Goal: Task Accomplishment & Management: Complete application form

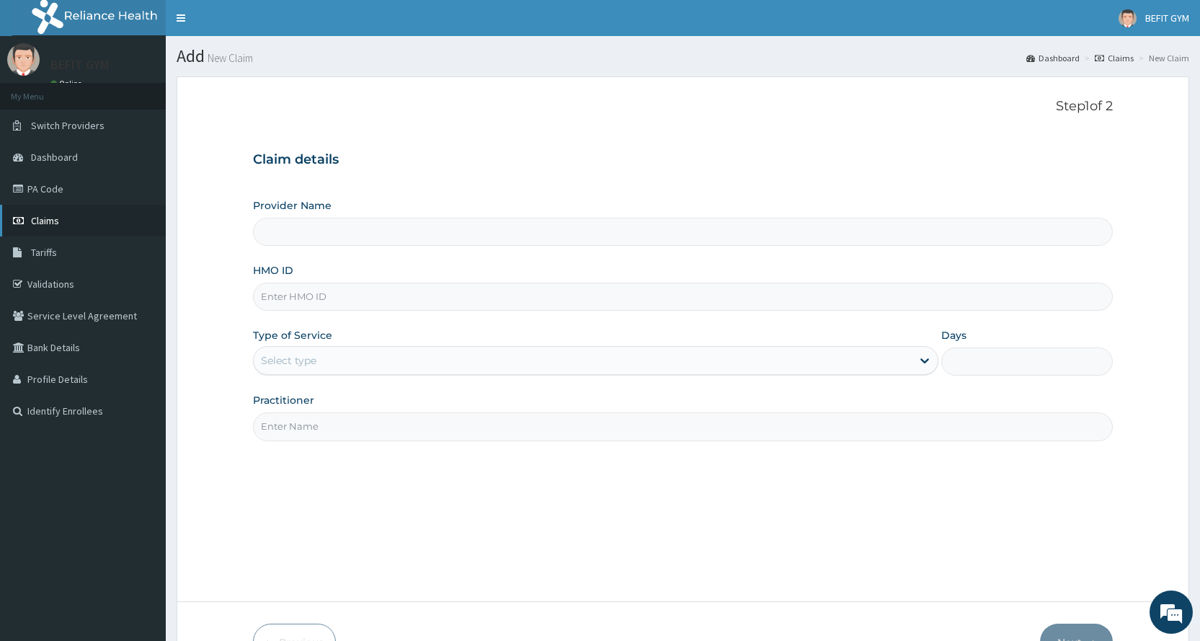
click at [53, 220] on span "Claims" at bounding box center [45, 220] width 28 height 13
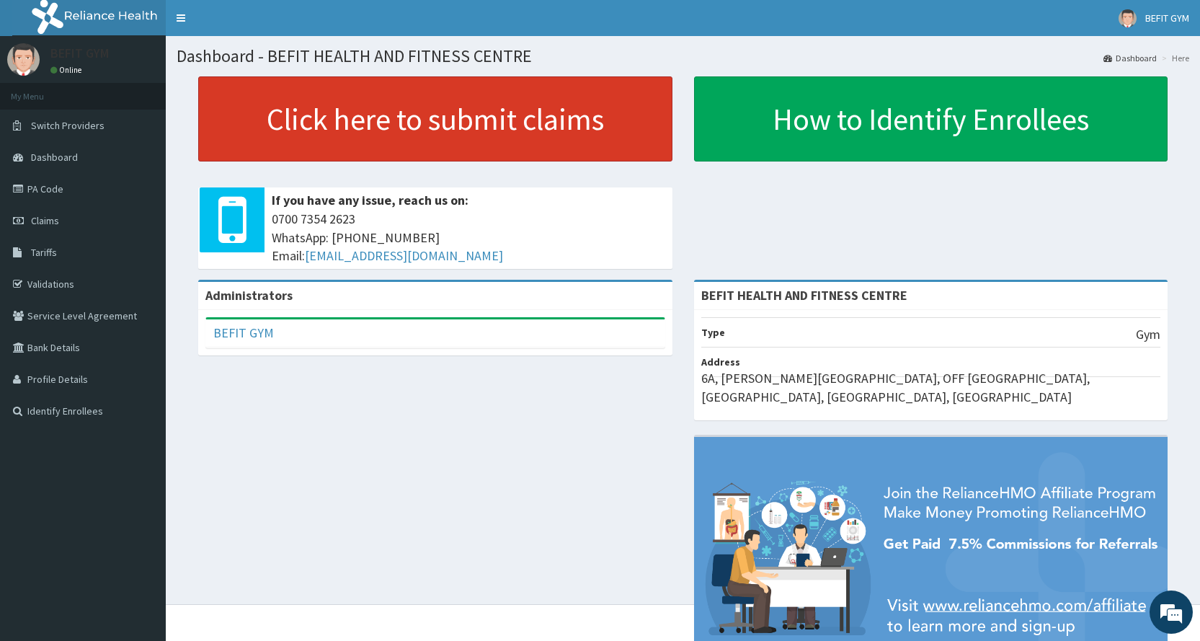
click at [353, 114] on link "Click here to submit claims" at bounding box center [435, 118] width 474 height 85
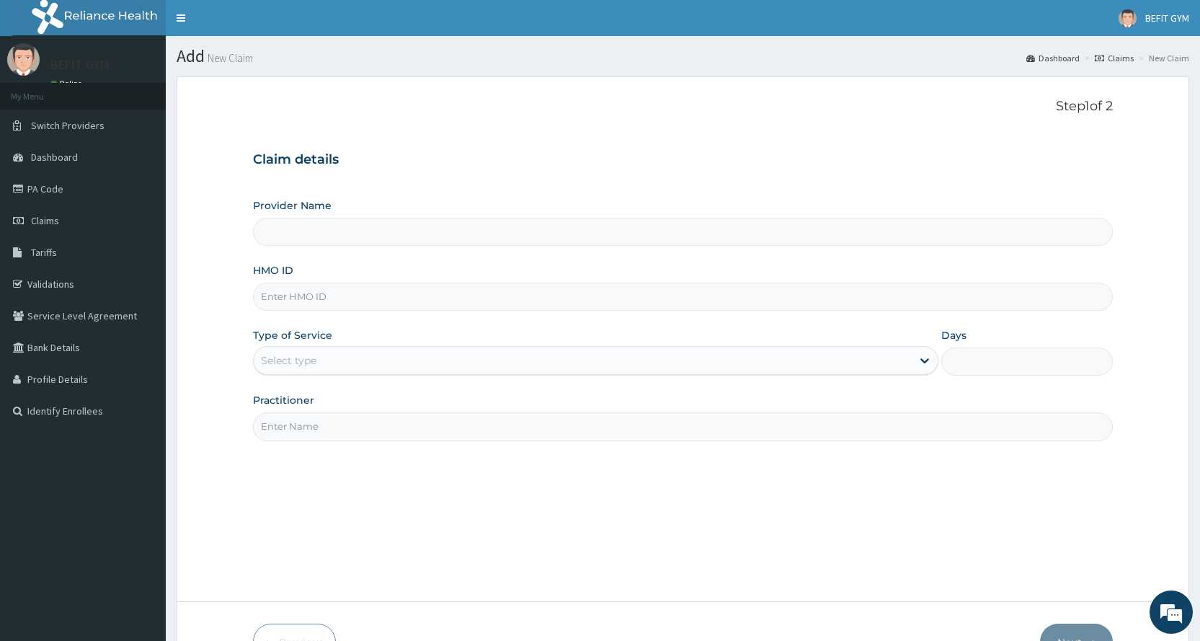
type input "BEFIT HEALTH AND FITNESS CENTRE"
type input "1"
click at [360, 298] on input "HMO ID" at bounding box center [683, 297] width 860 height 28
type input "MGG/10038/A"
click at [375, 446] on div "Step 1 of 2 Claim details Provider Name BEFIT HEALTH AND FITNESS CENTRE HMO ID …" at bounding box center [683, 339] width 860 height 481
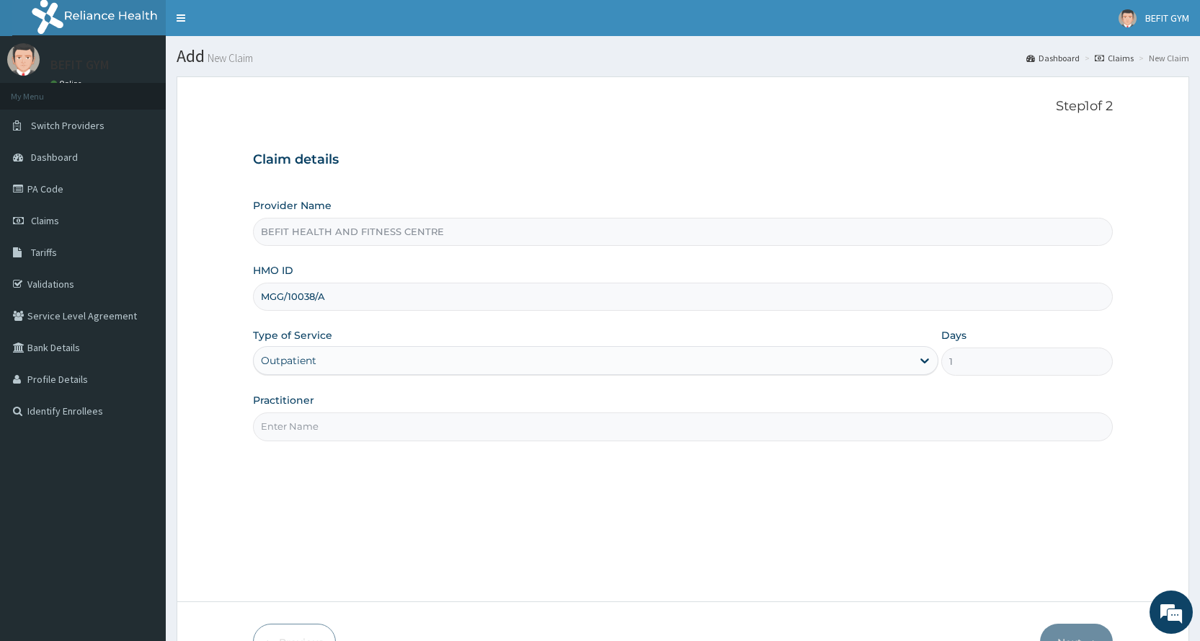
drag, startPoint x: 368, startPoint y: 412, endPoint x: 366, endPoint y: 425, distance: 13.1
click at [366, 417] on div "Practitioner" at bounding box center [683, 417] width 860 height 48
click at [366, 434] on input "Practitioner" at bounding box center [683, 426] width 860 height 28
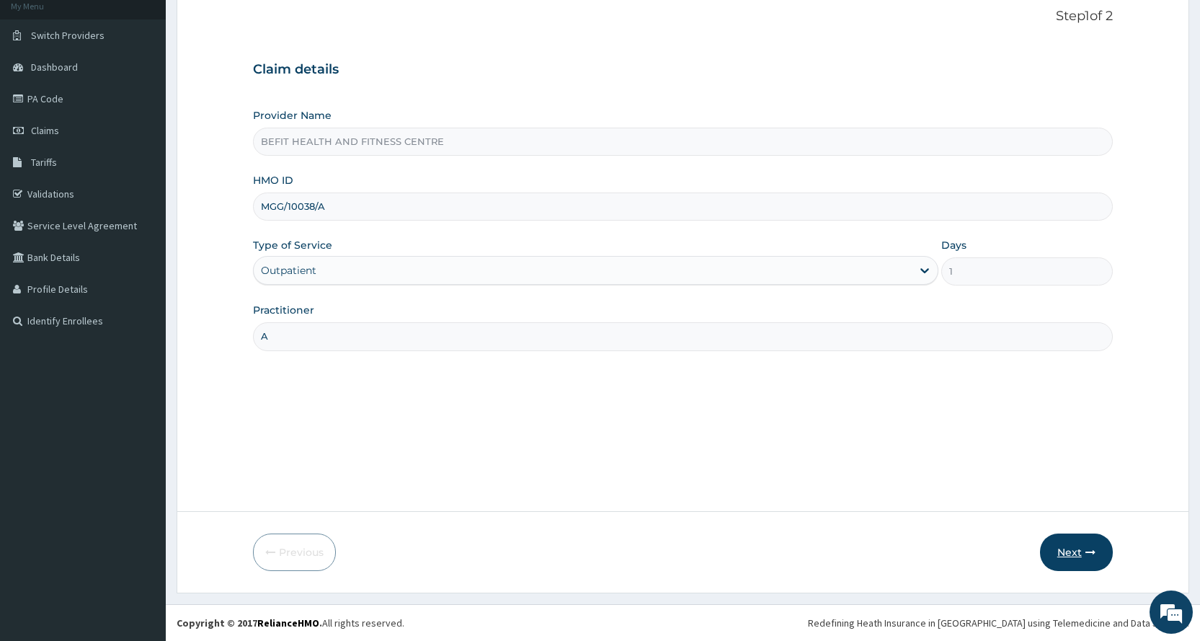
type input "A"
click at [1066, 549] on button "Next" at bounding box center [1076, 552] width 73 height 37
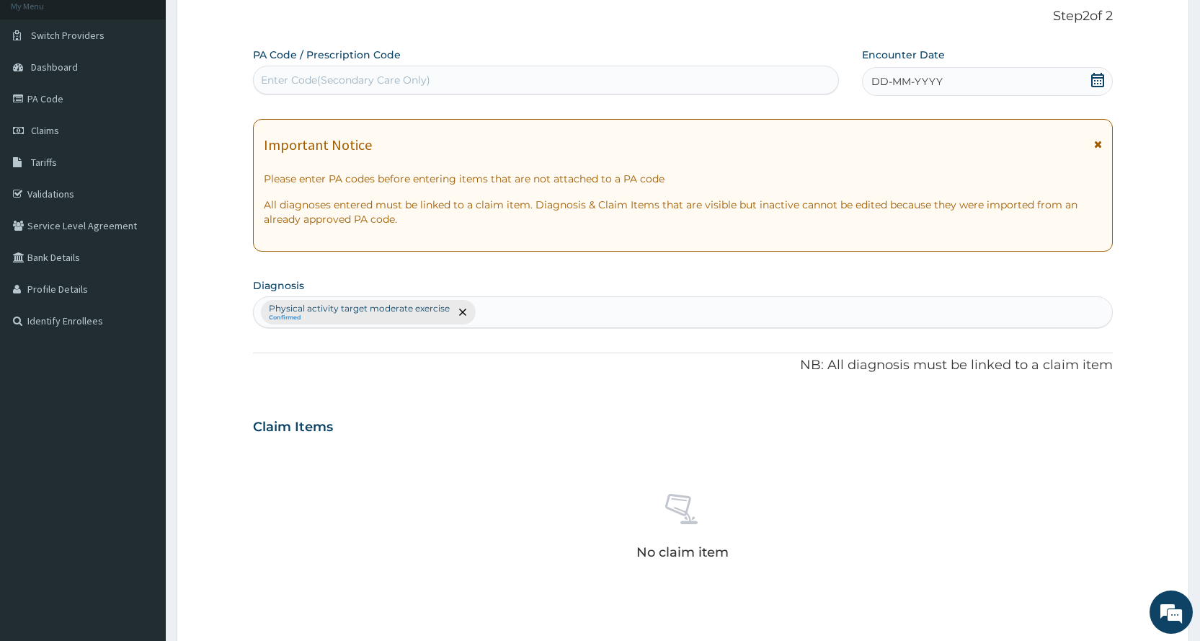
click at [281, 77] on div "Enter Code(Secondary Care Only)" at bounding box center [345, 80] width 169 height 14
type input "PA/C2819D"
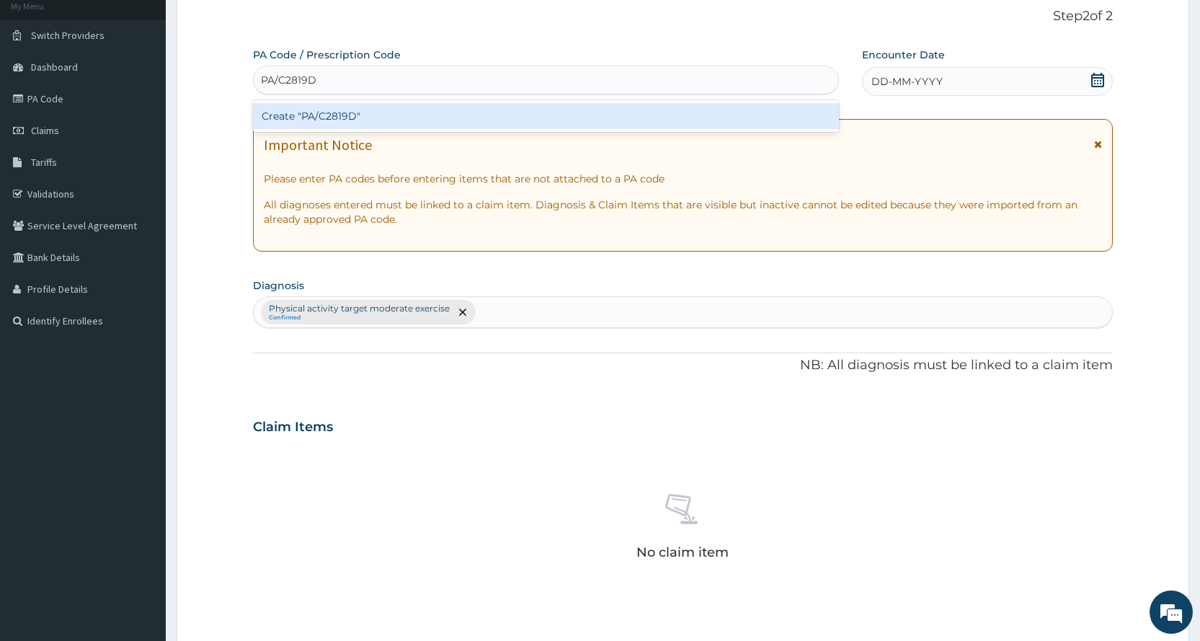
click at [571, 112] on div "Create "PA/C2819D"" at bounding box center [545, 116] width 585 height 26
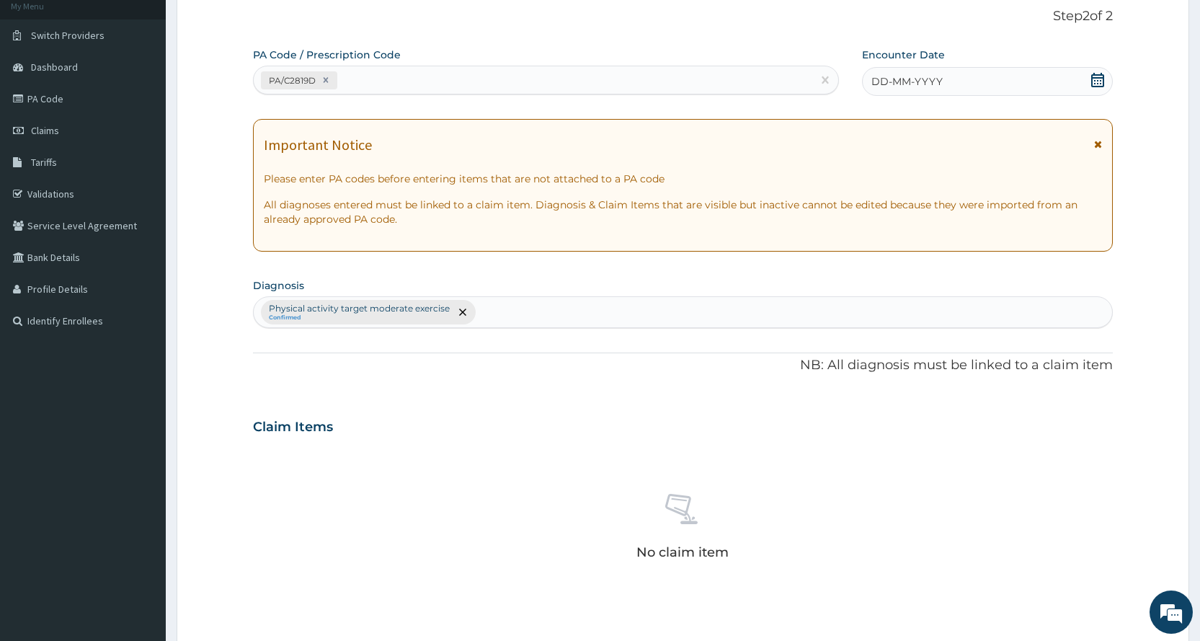
click at [929, 70] on div "DD-MM-YYYY" at bounding box center [987, 81] width 251 height 29
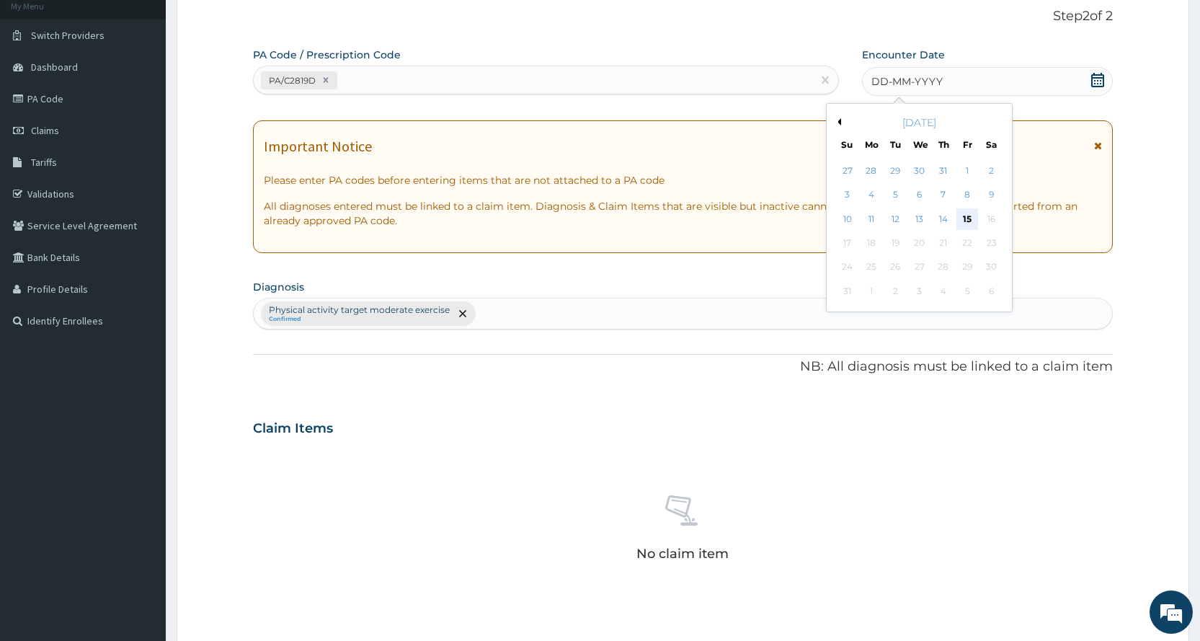
click at [961, 222] on div "15" at bounding box center [968, 219] width 22 height 22
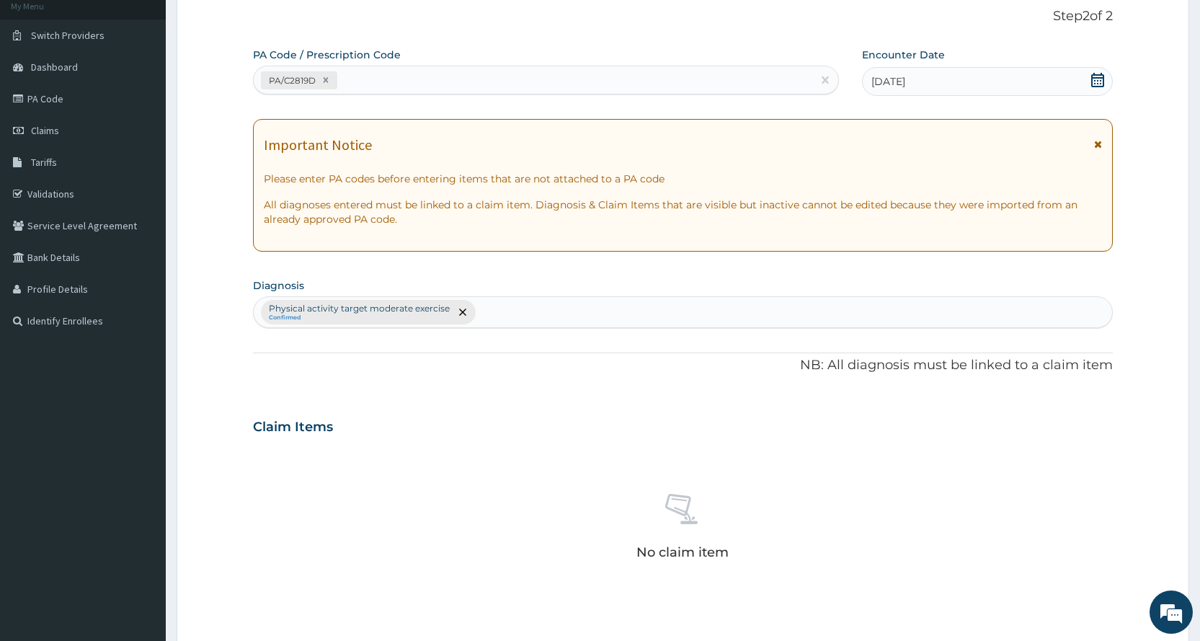
scroll to position [399, 0]
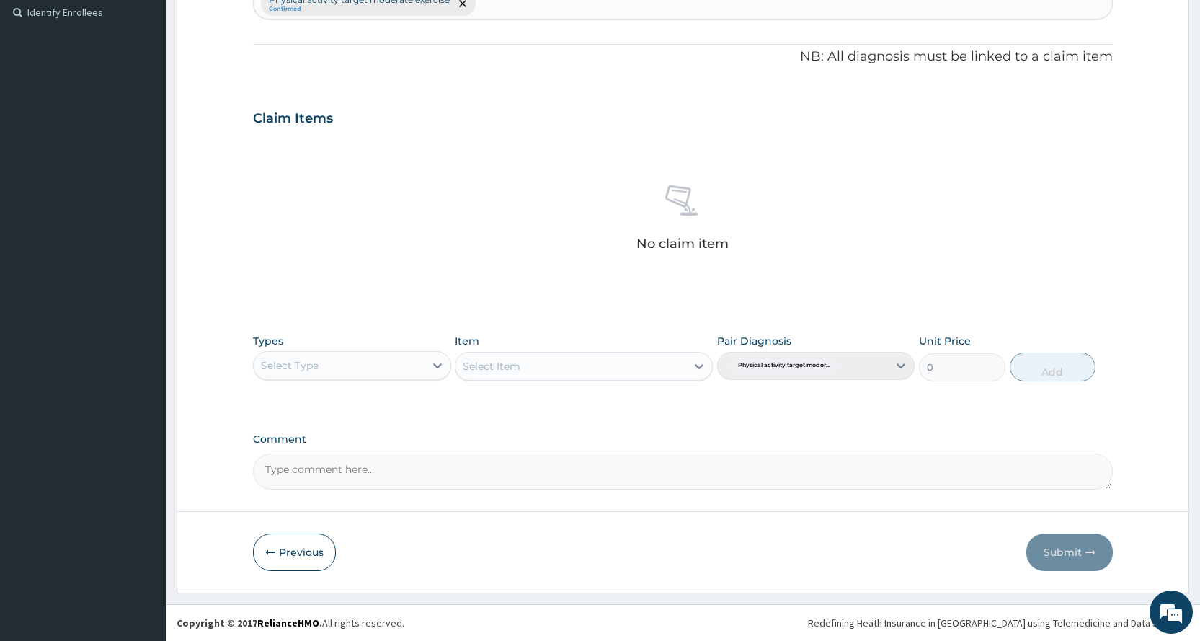
click at [317, 354] on div "Select Type" at bounding box center [339, 365] width 170 height 23
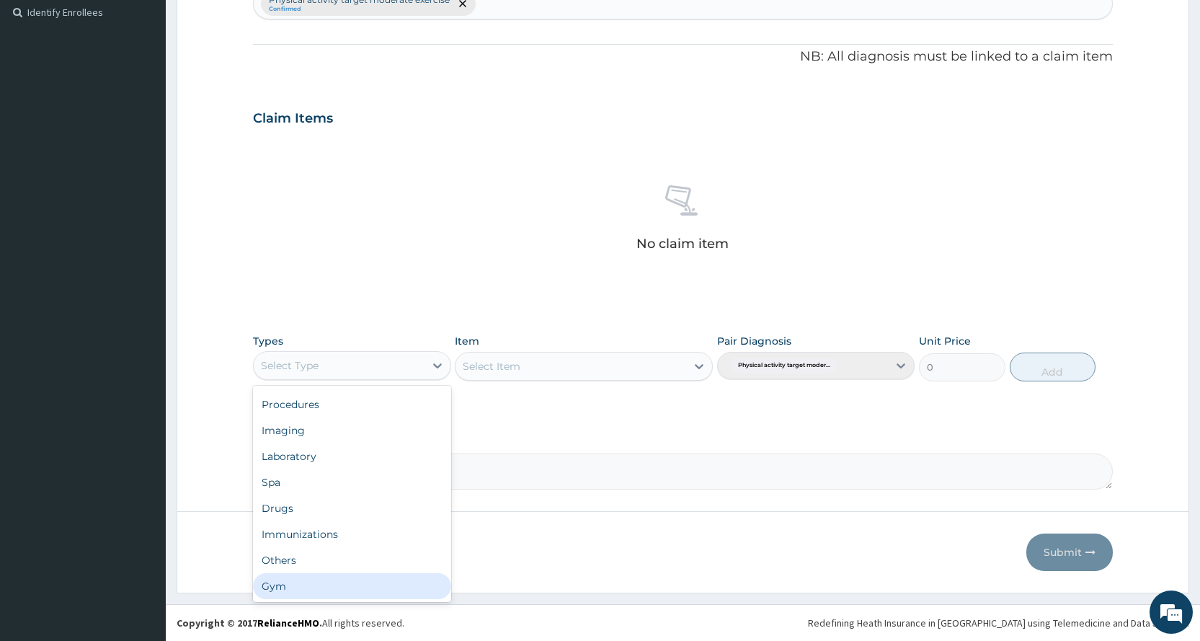
click at [310, 576] on div "Gym" at bounding box center [352, 586] width 198 height 26
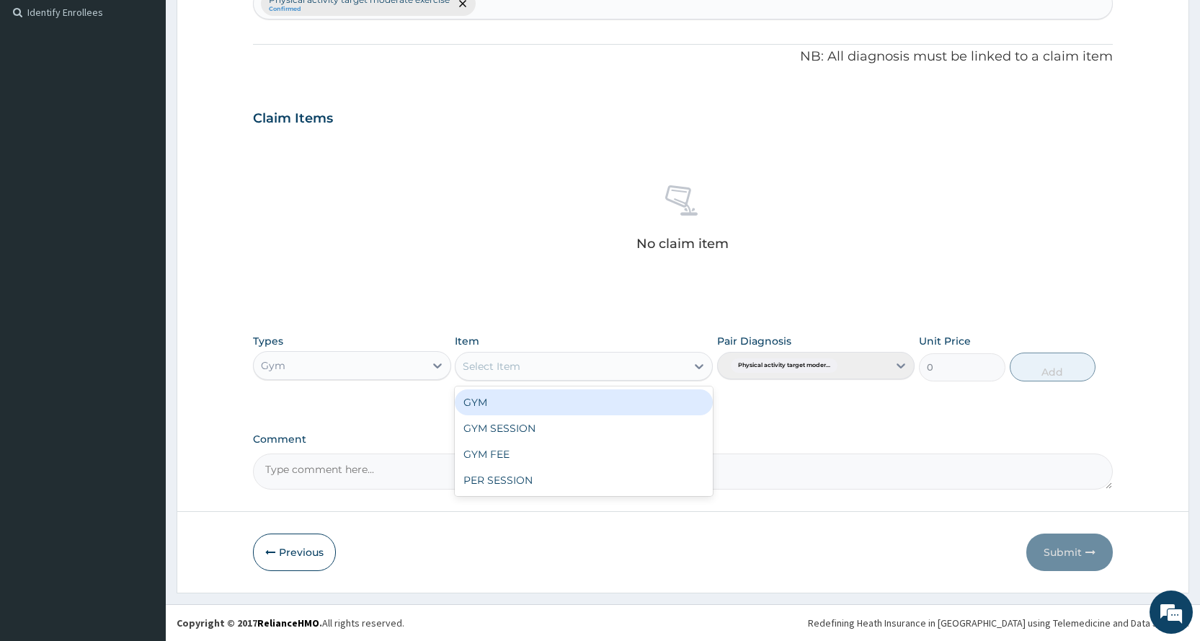
click at [548, 361] on div "Select Item" at bounding box center [571, 366] width 231 height 23
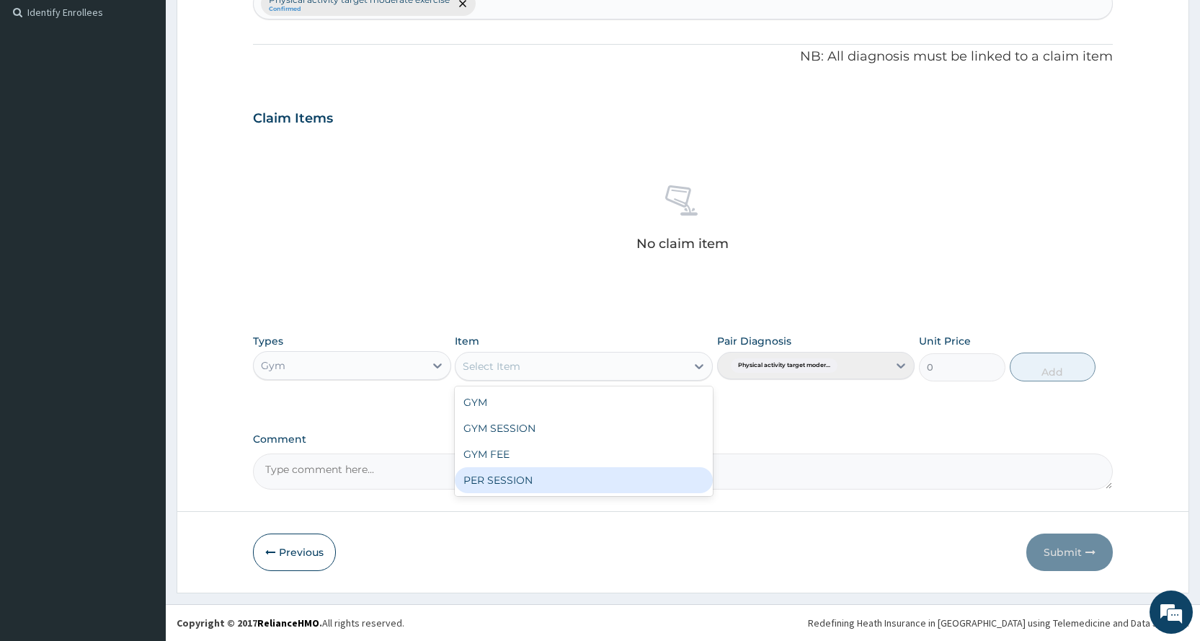
click at [530, 486] on div "PER SESSION" at bounding box center [584, 480] width 258 height 26
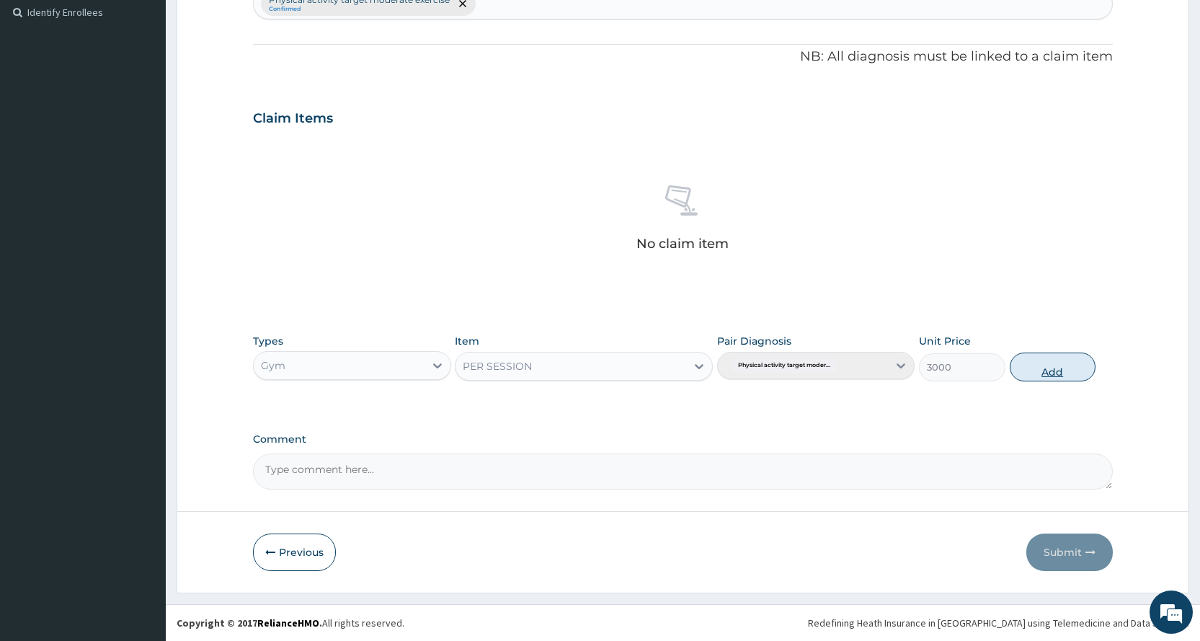
click at [1079, 372] on button "Add" at bounding box center [1053, 367] width 86 height 29
type input "0"
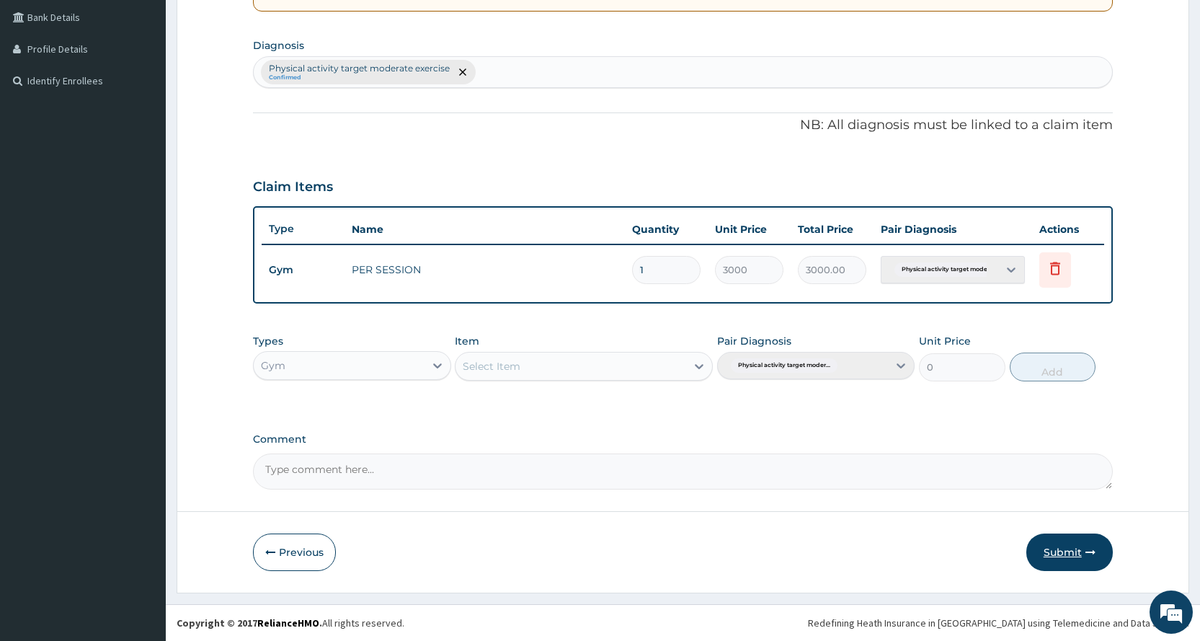
click at [1048, 548] on button "Submit" at bounding box center [1070, 552] width 87 height 37
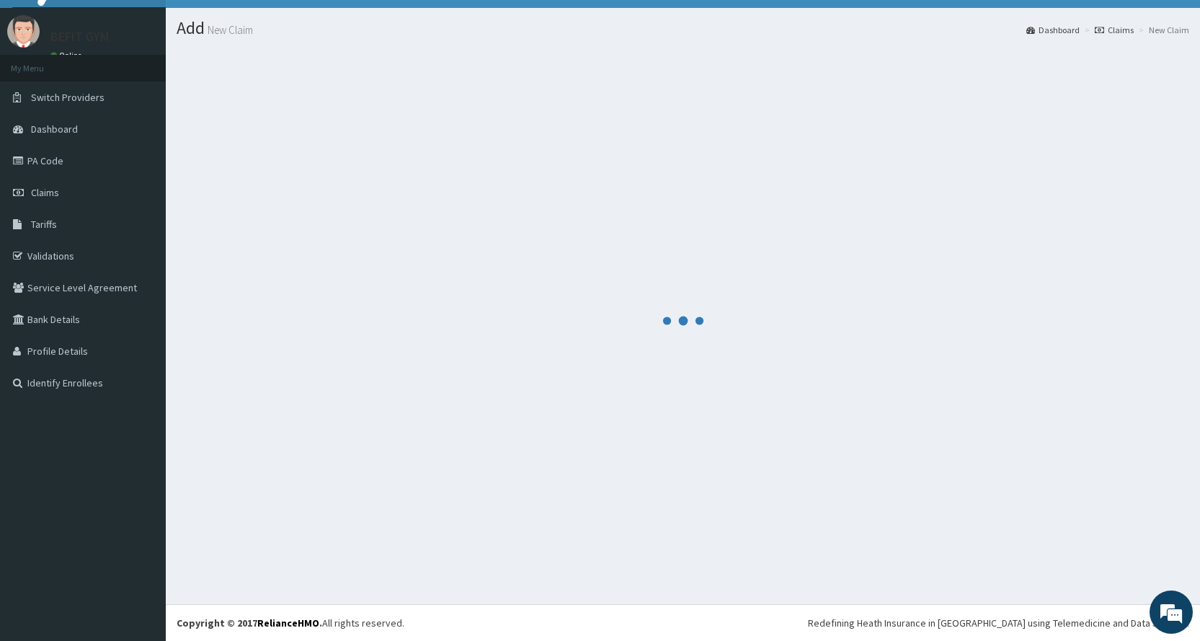
scroll to position [28, 0]
